Goal: Task Accomplishment & Management: Use online tool/utility

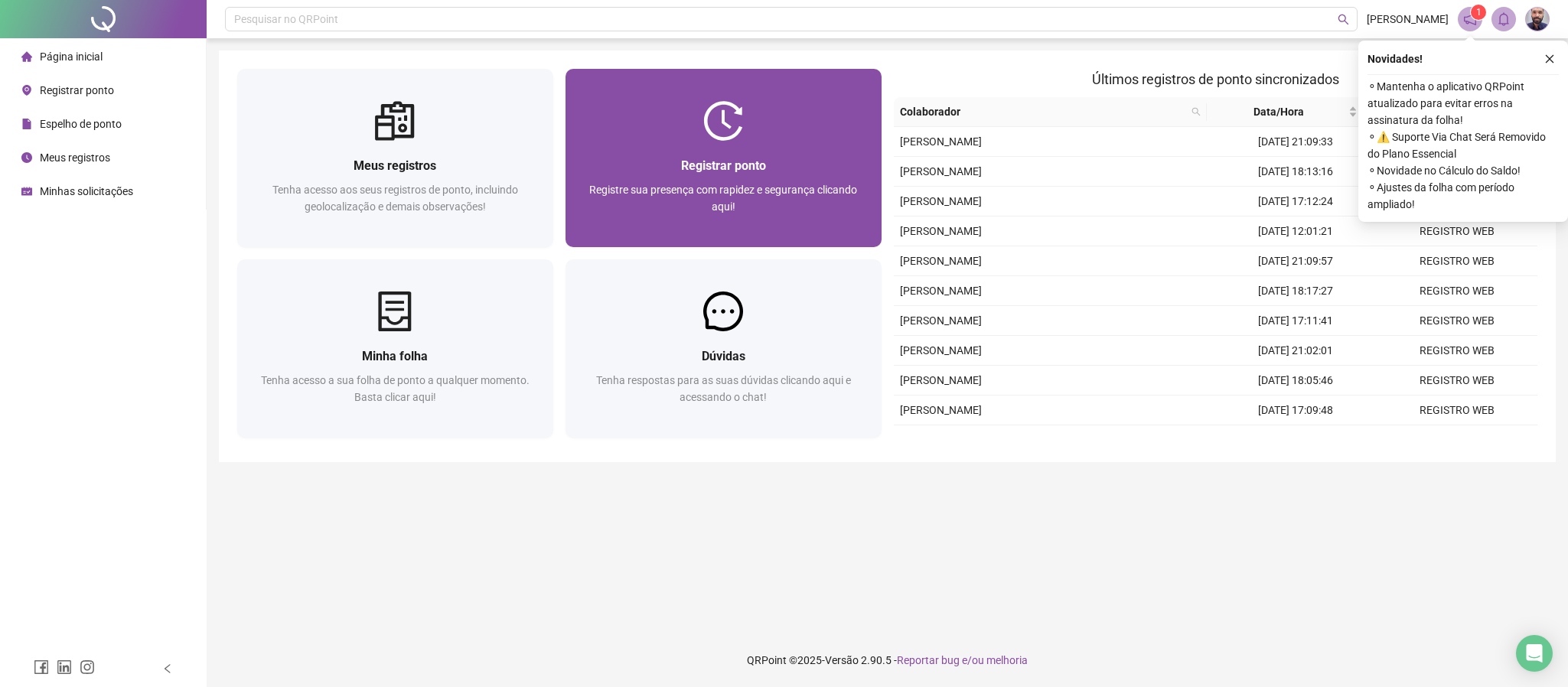
click at [739, 159] on span "Registrar ponto" at bounding box center [723, 166] width 85 height 15
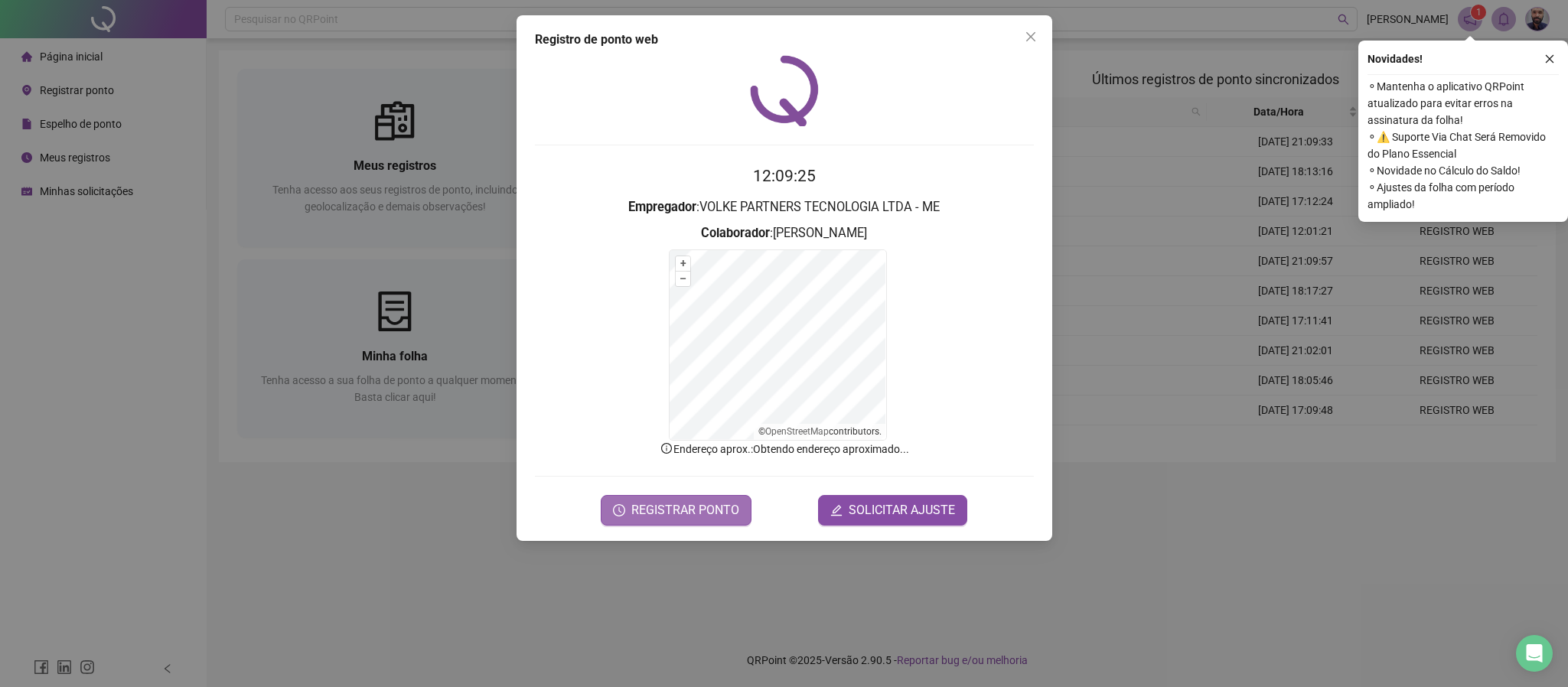
click at [716, 509] on span "REGISTRAR PONTO" at bounding box center [685, 510] width 108 height 18
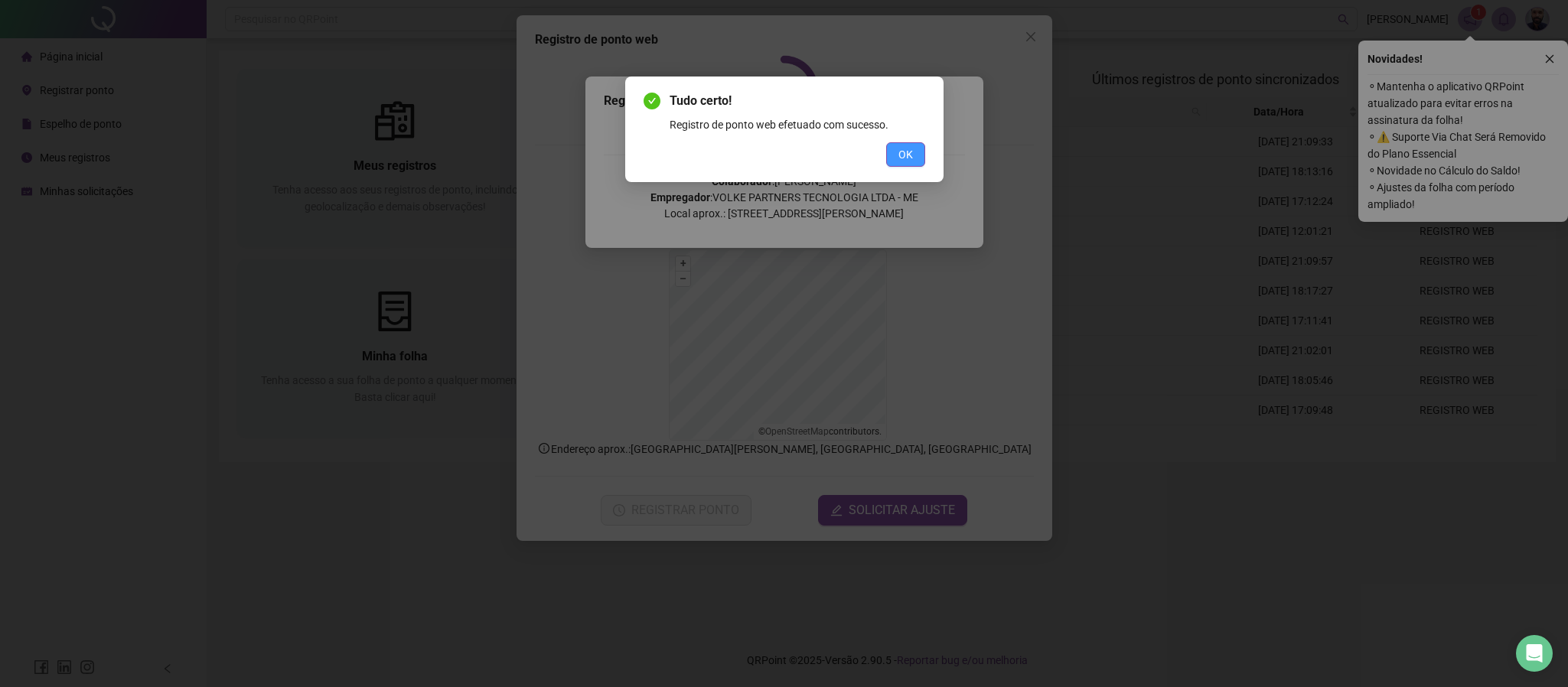
click at [901, 154] on span "OK" at bounding box center [906, 154] width 15 height 17
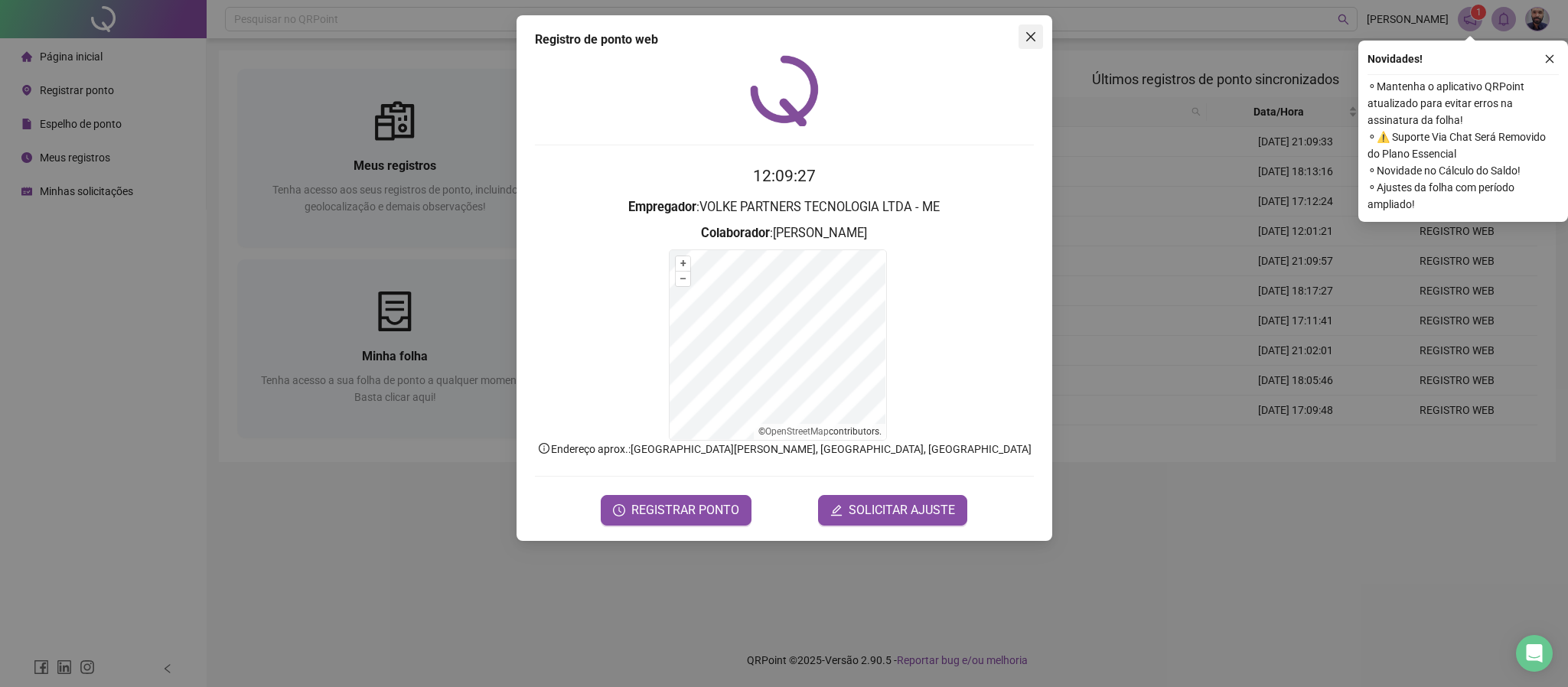
click at [1030, 41] on icon "close" at bounding box center [1031, 37] width 12 height 12
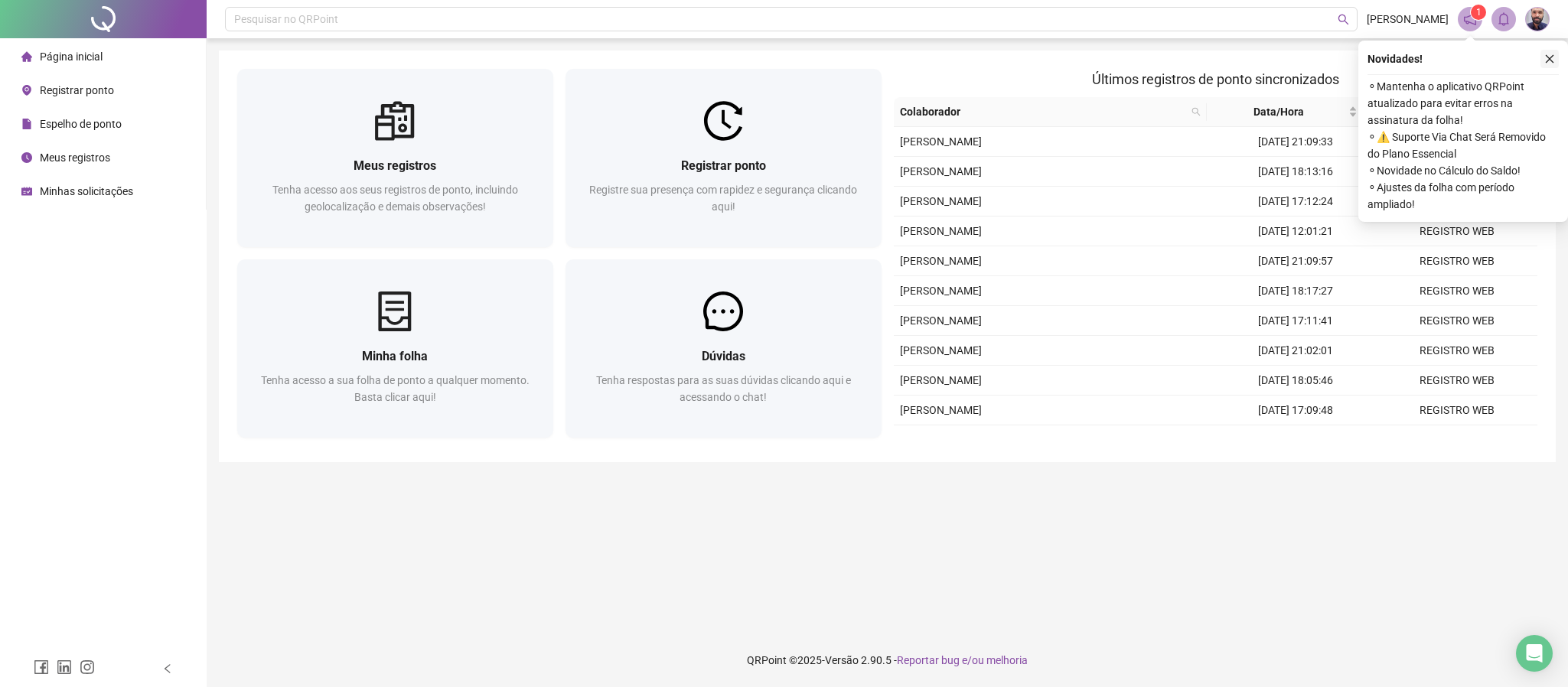
click at [1548, 61] on icon "close" at bounding box center [1550, 59] width 8 height 8
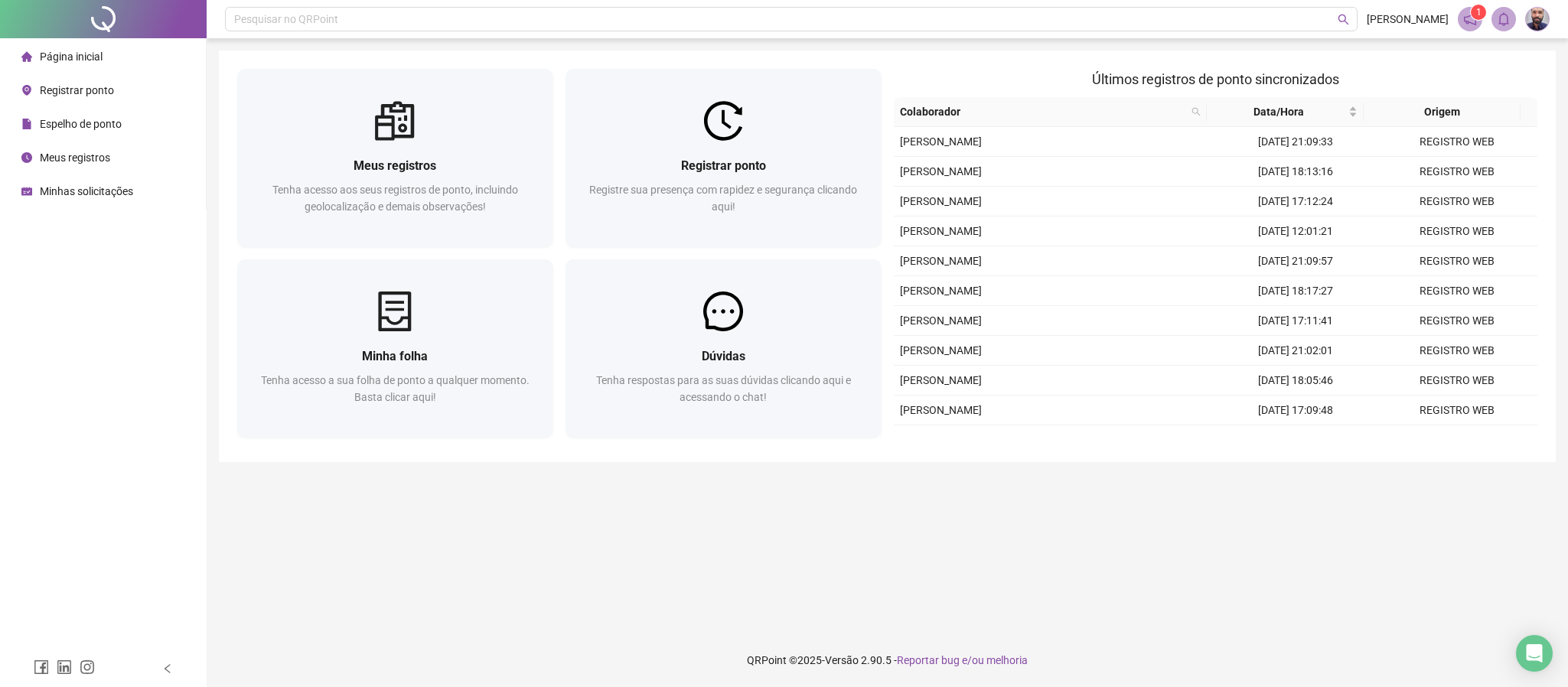
click at [58, 179] on div "Minhas solicitações" at bounding box center [77, 191] width 112 height 31
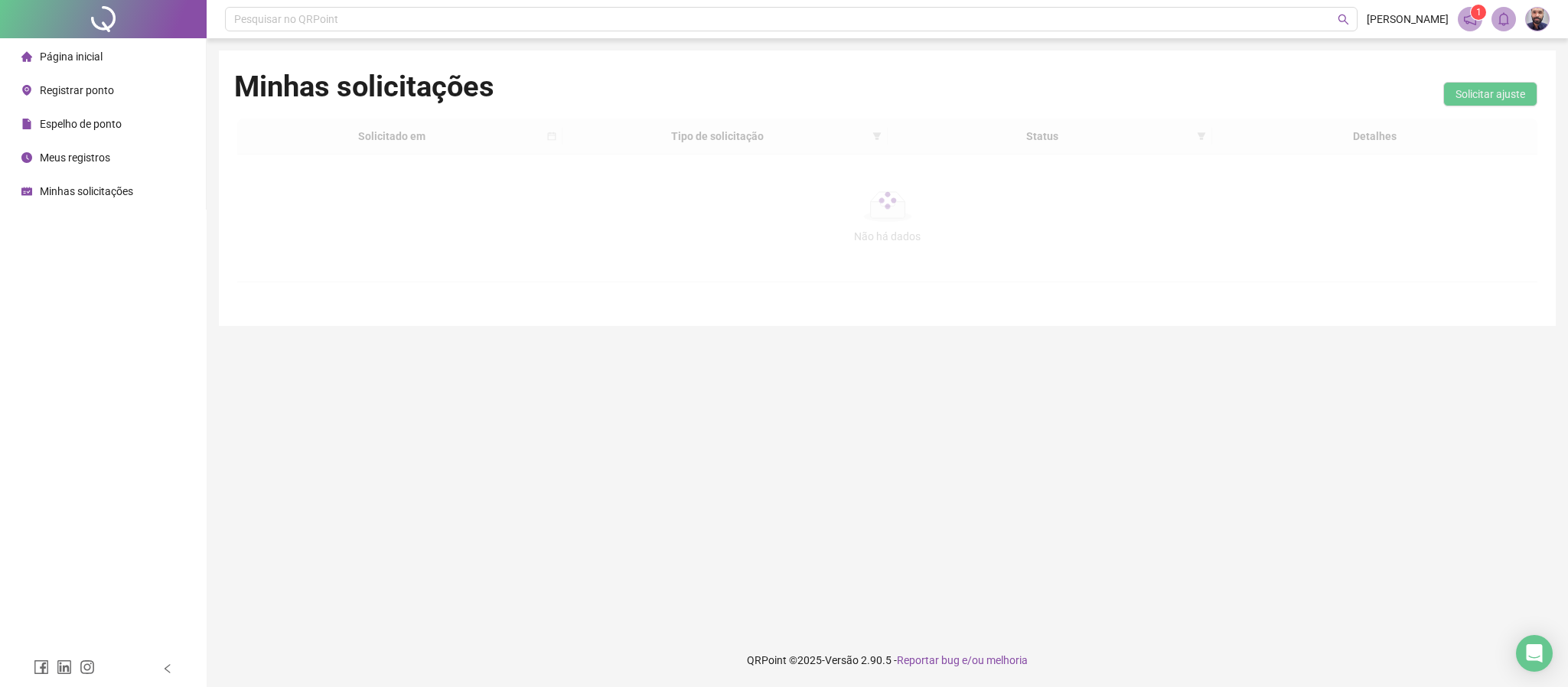
click at [90, 53] on span "Página inicial" at bounding box center [71, 57] width 63 height 12
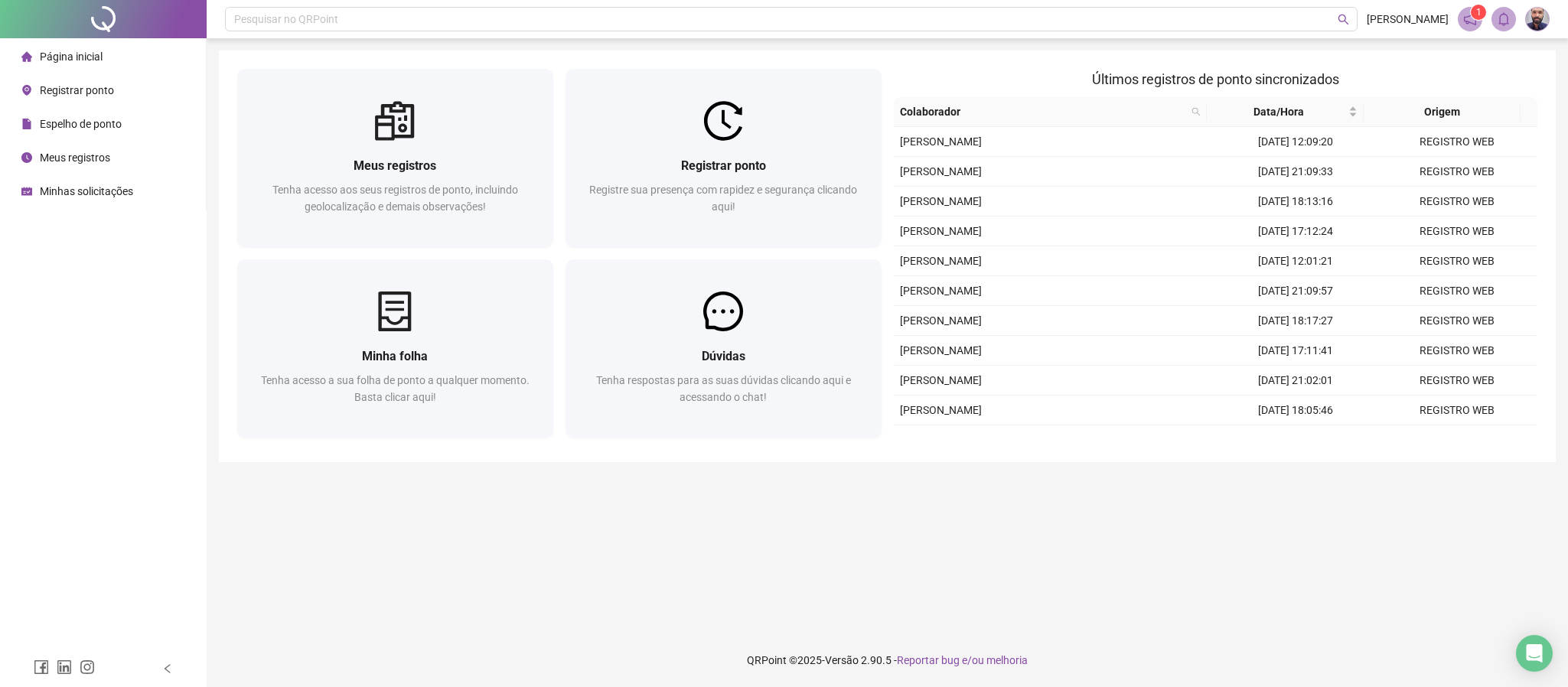
click at [80, 192] on span "Minhas solicitações" at bounding box center [87, 191] width 94 height 12
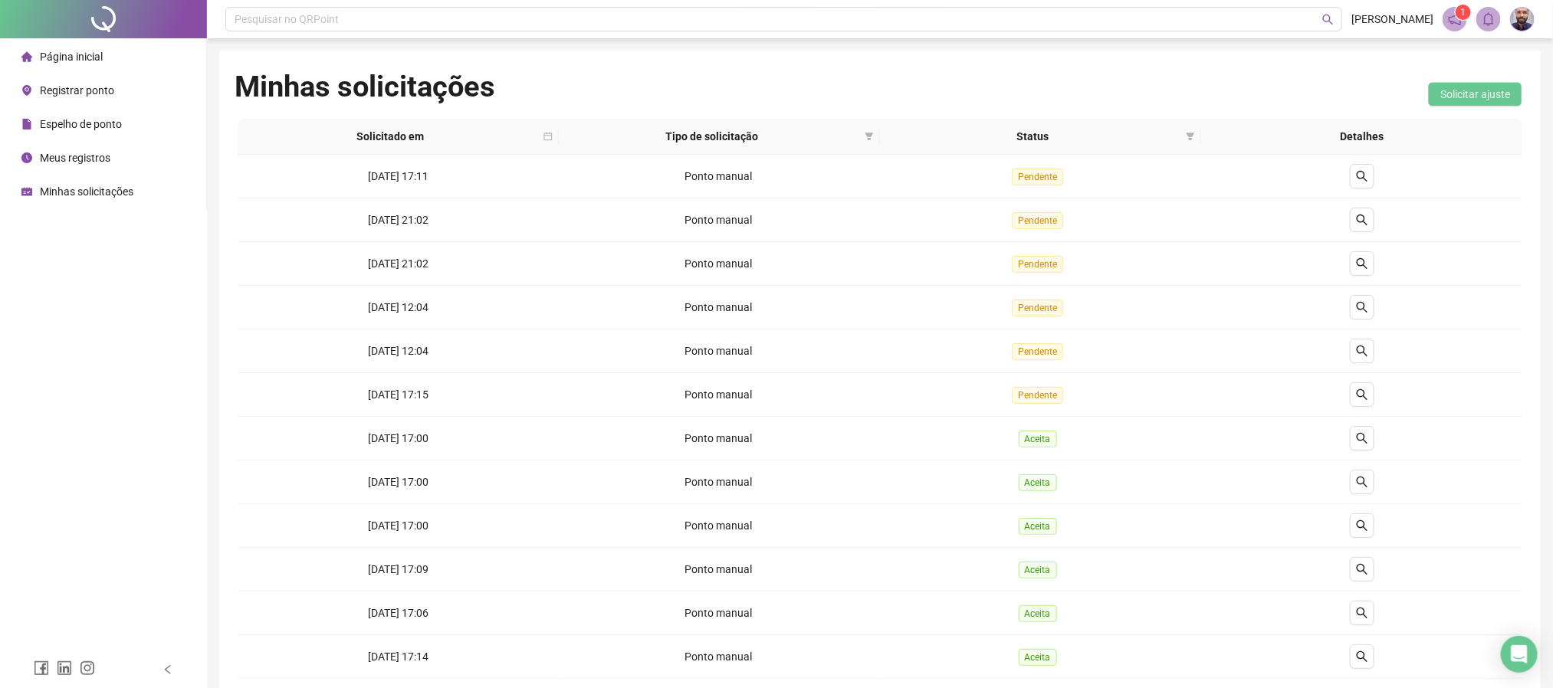
click at [63, 54] on span "Página inicial" at bounding box center [71, 57] width 63 height 12
